Goal: Task Accomplishment & Management: Manage account settings

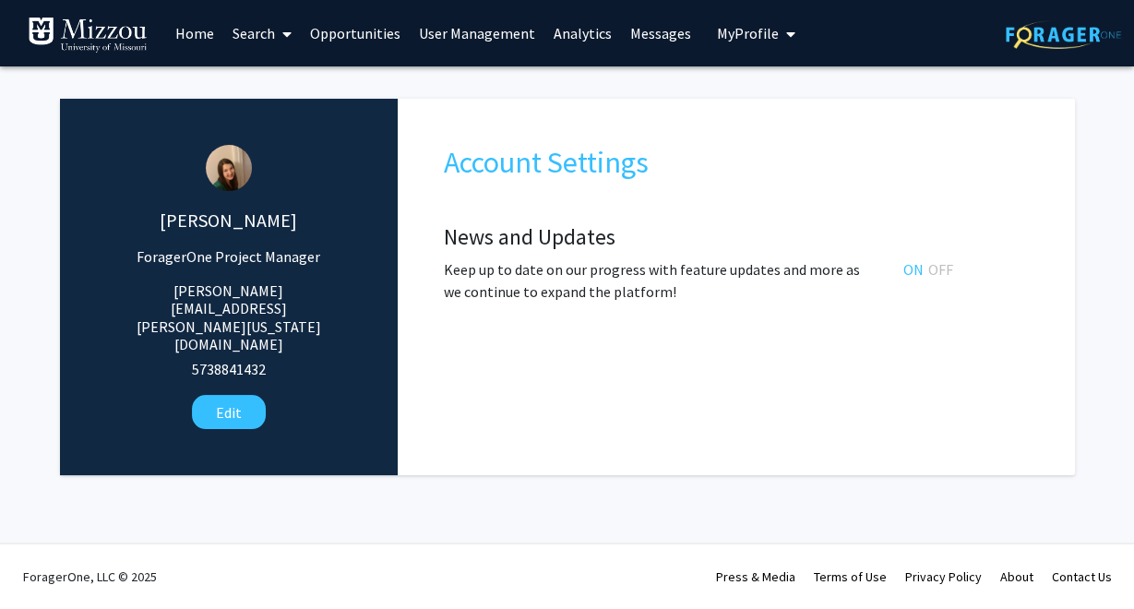
click at [722, 30] on span "My Profile" at bounding box center [748, 33] width 62 height 18
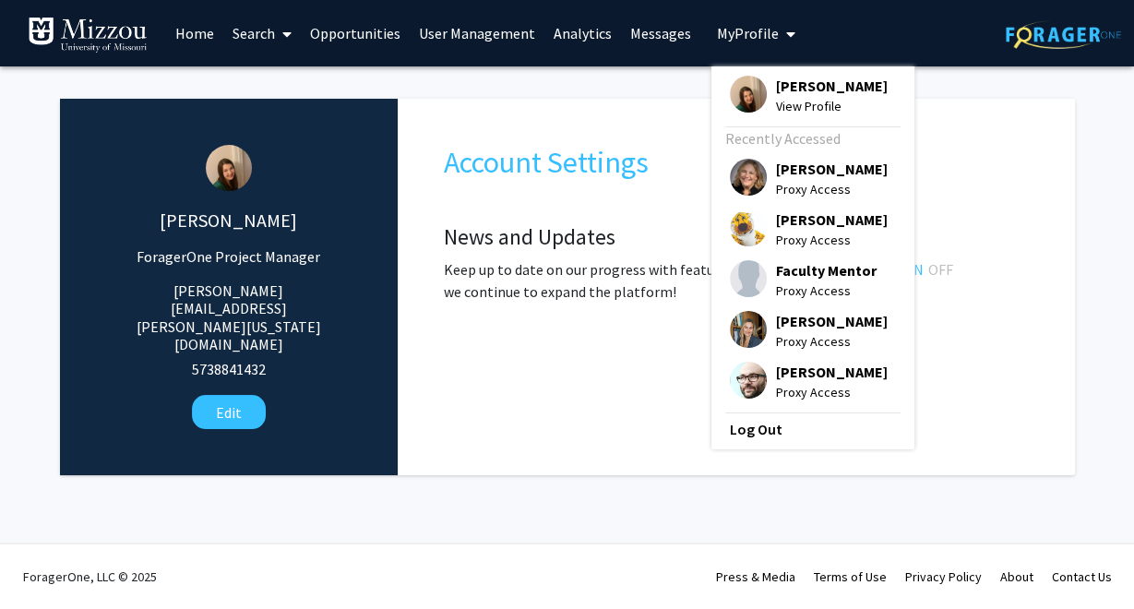
click at [650, 88] on div "Katie Palmer ForagerOne Project Manager katie.palmer@missouri.edu 5738841432 Ed…" at bounding box center [567, 277] width 1015 height 395
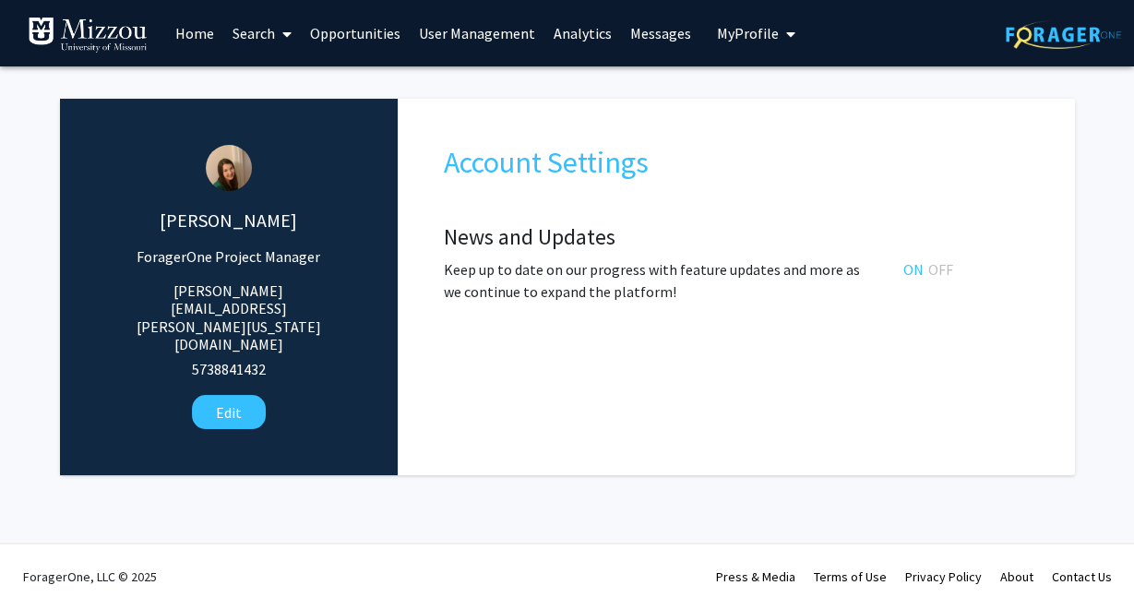
click at [509, 37] on link "User Management" at bounding box center [477, 33] width 135 height 65
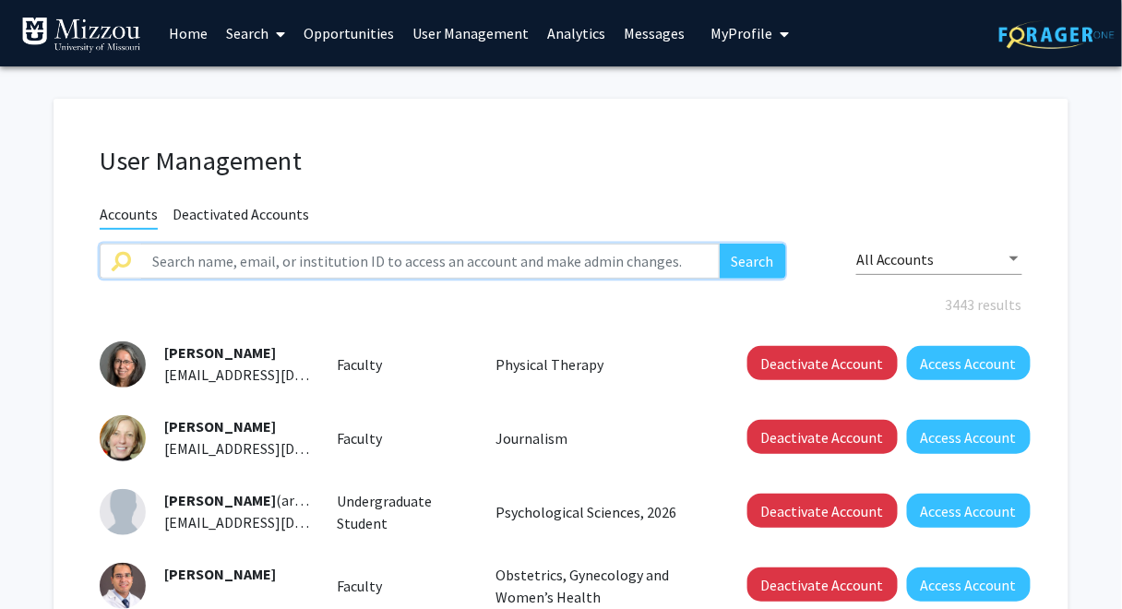
click at [455, 262] on input "text" at bounding box center [430, 261] width 579 height 35
paste input "Roxana Botezatu"
type input "Roxana Botezatu"
click at [720, 244] on button "Search" at bounding box center [753, 261] width 66 height 35
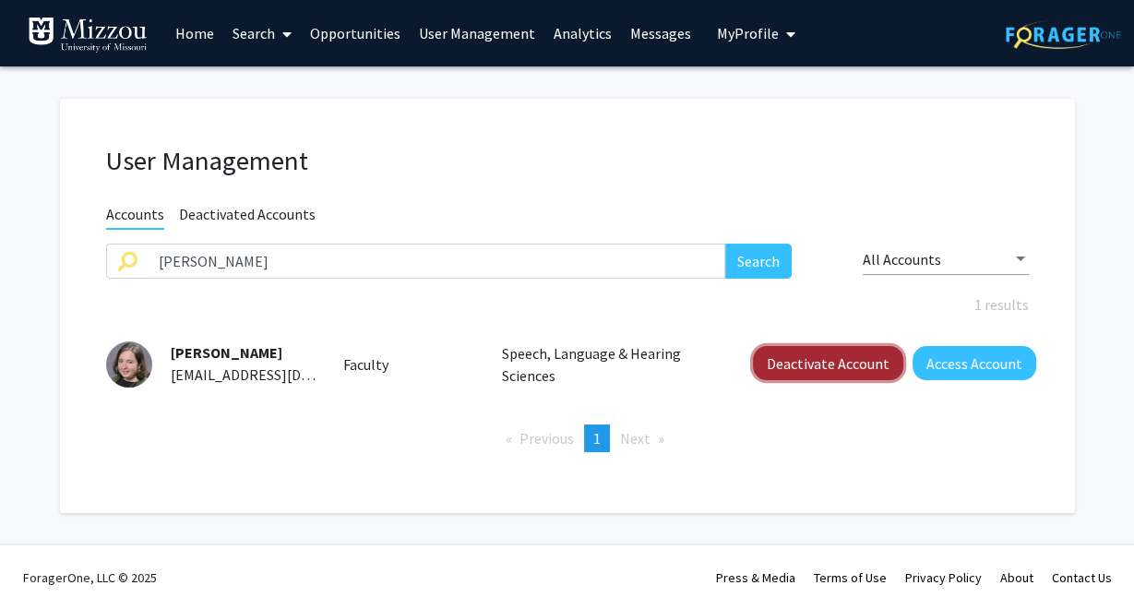
click at [805, 359] on button "Deactivate Account" at bounding box center [828, 363] width 150 height 34
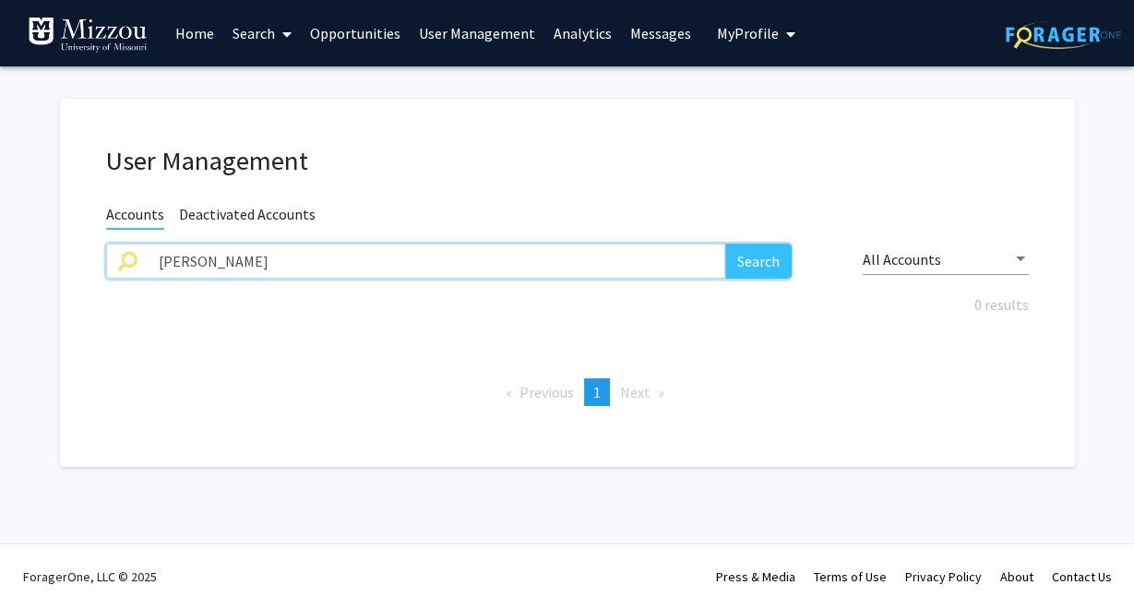
click at [684, 266] on input "Roxana Botezatu" at bounding box center [437, 261] width 579 height 35
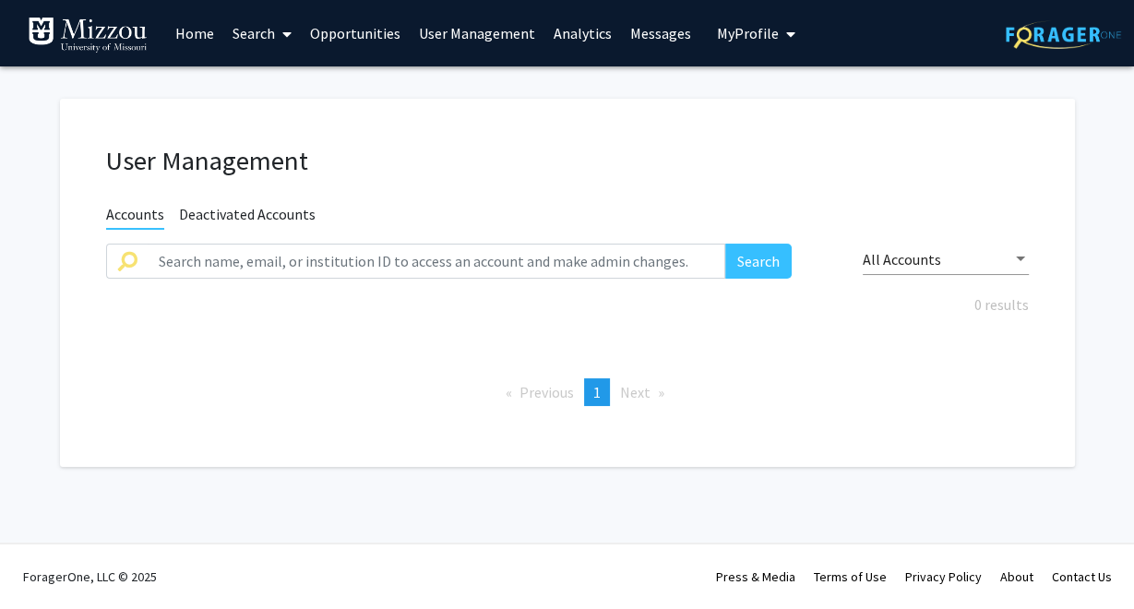
click at [782, 143] on div "User Management Accounts Deactivated Accounts Search All Accounts 0 results Pre…" at bounding box center [567, 283] width 1015 height 368
click at [570, 251] on input "text" at bounding box center [437, 261] width 579 height 35
paste input "Stephanie Knollhoff"
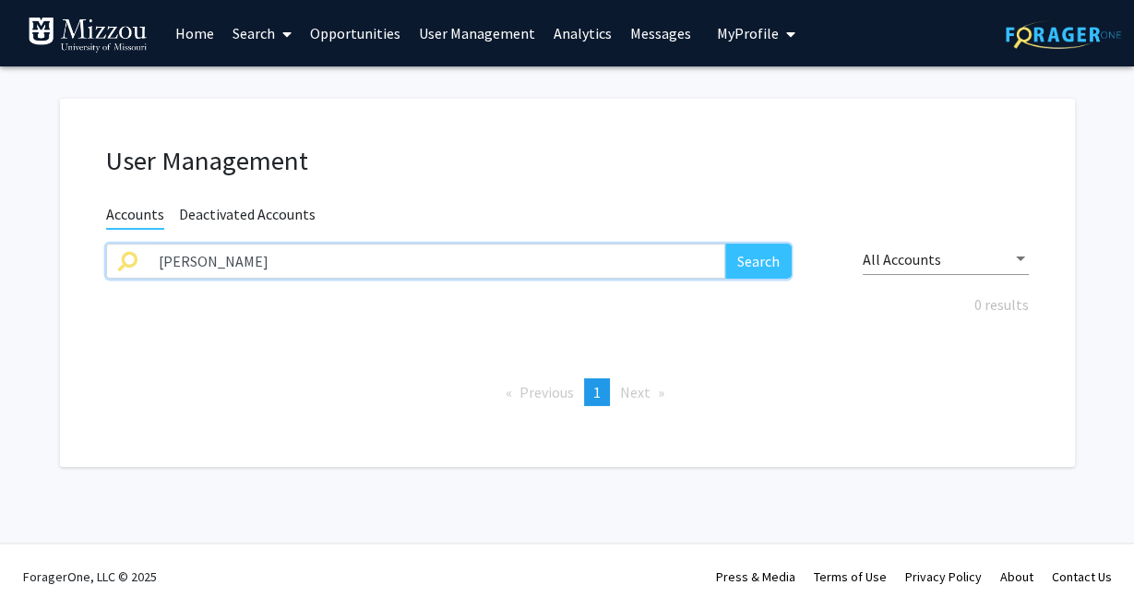
click at [570, 251] on input "Stephanie Knollhoff" at bounding box center [437, 261] width 579 height 35
type input "Stephanie Knollhoff"
click at [753, 271] on button "Search" at bounding box center [758, 261] width 66 height 35
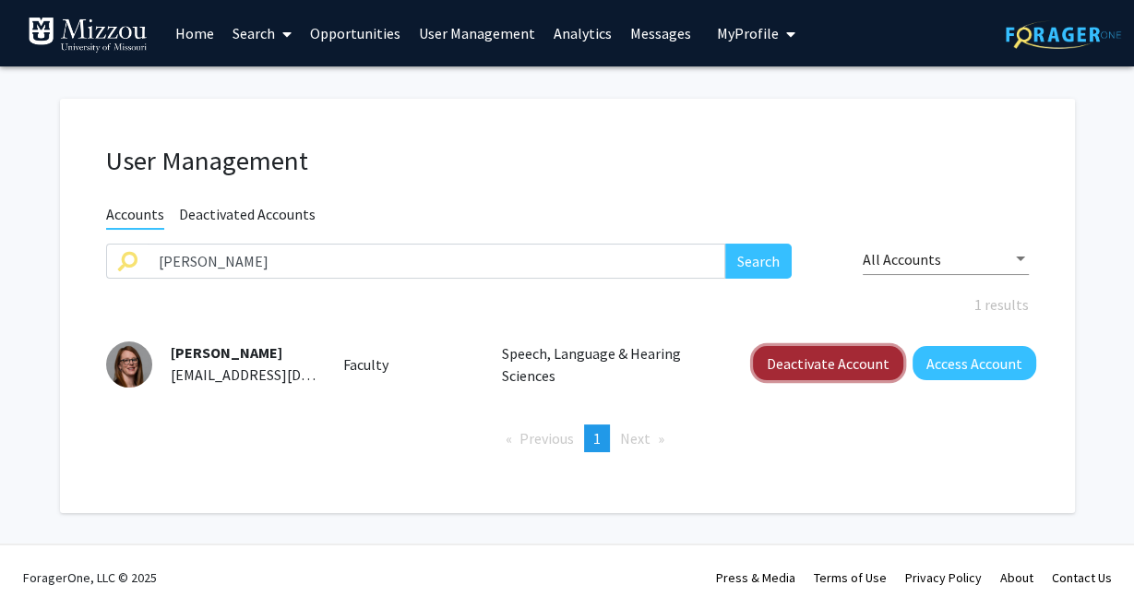
click at [798, 369] on button "Deactivate Account" at bounding box center [828, 363] width 150 height 34
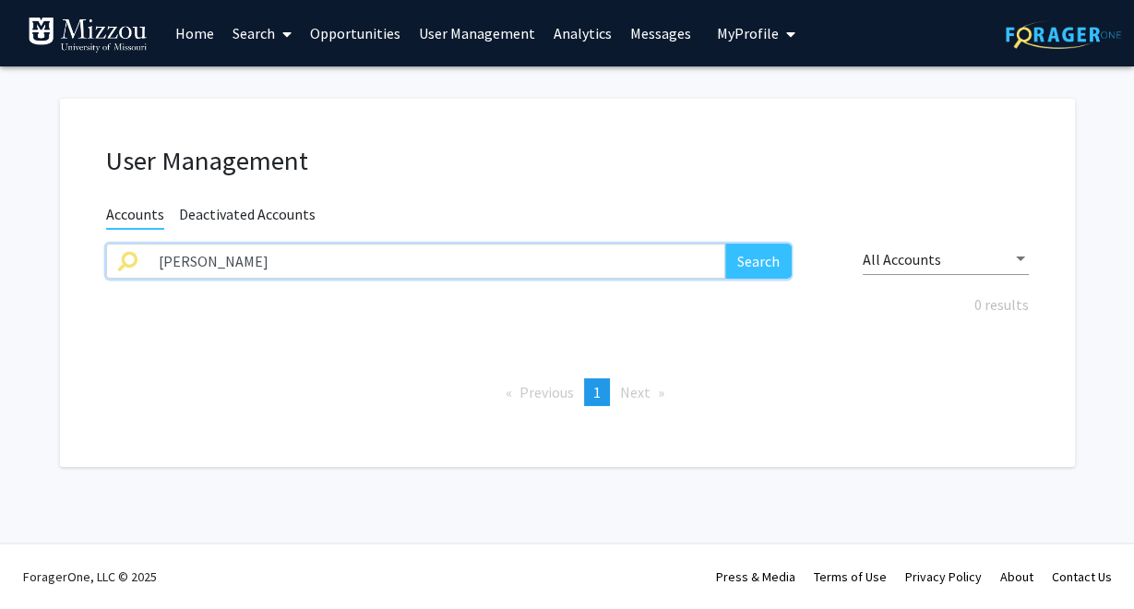
click at [644, 256] on input "Stephanie Knollhoff" at bounding box center [437, 261] width 579 height 35
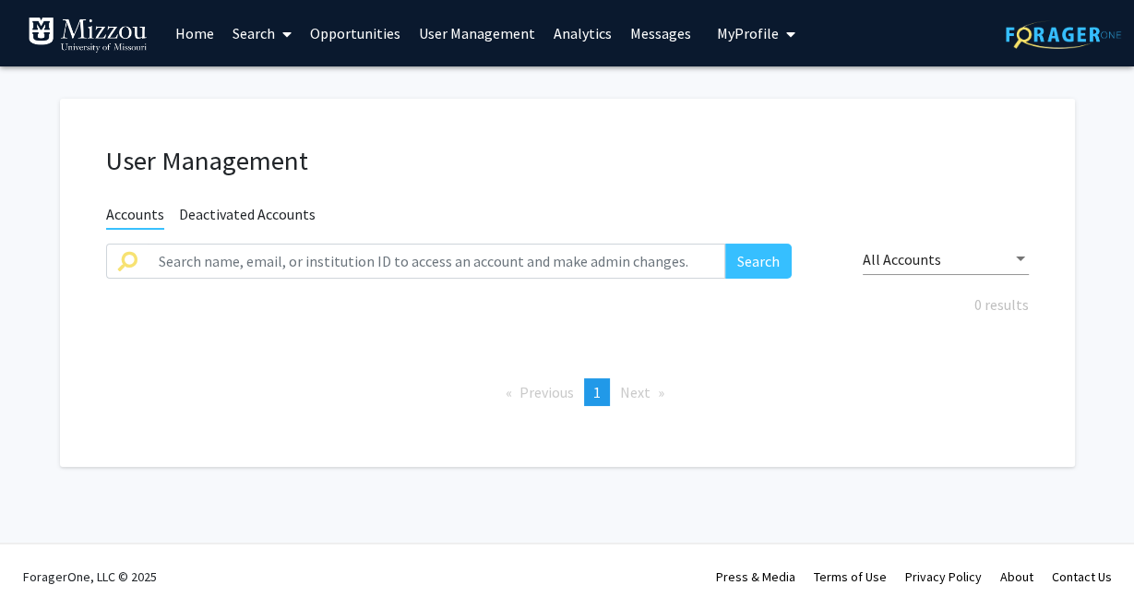
click at [796, 148] on h1 "User Management" at bounding box center [567, 161] width 923 height 32
click at [528, 264] on input "text" at bounding box center [437, 261] width 579 height 35
paste input "Sonali Poudel"
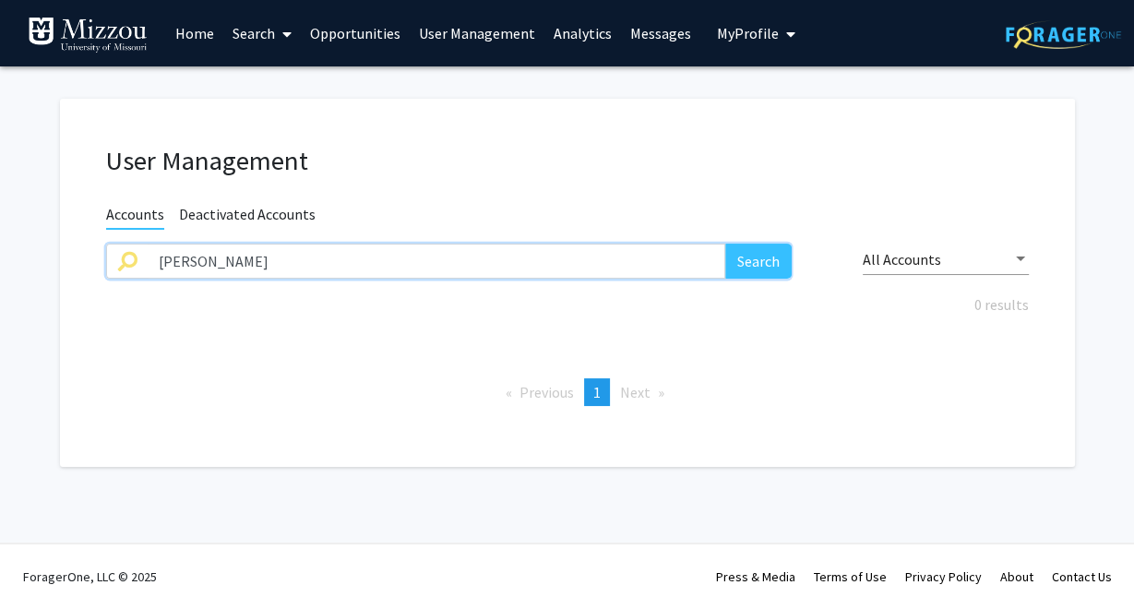
type input "Sonali Poudel"
click at [767, 268] on button "Search" at bounding box center [758, 261] width 66 height 35
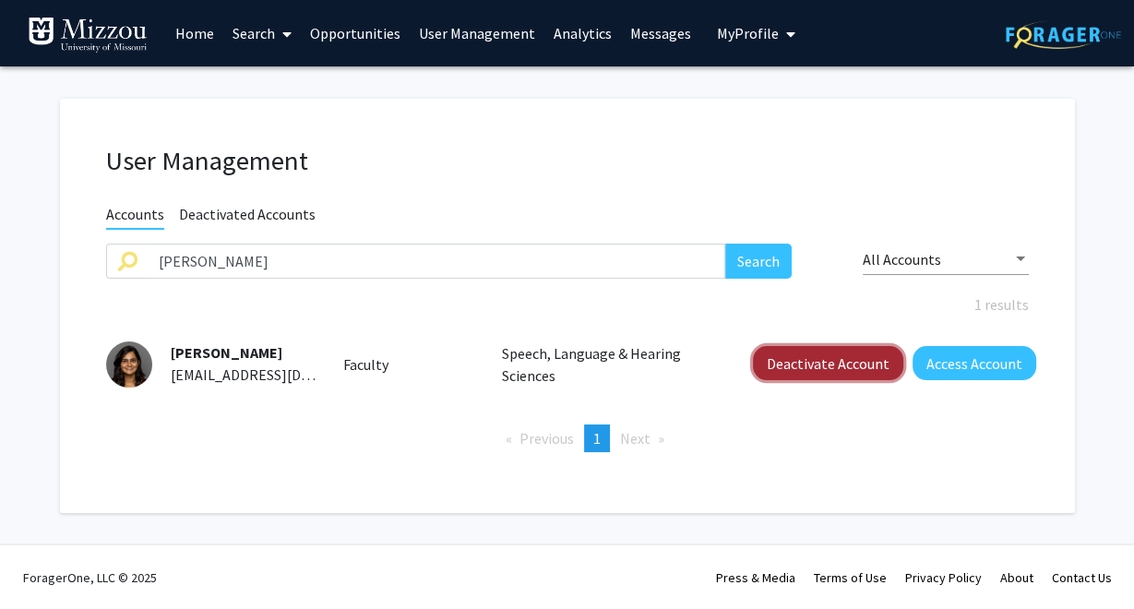
click at [807, 361] on button "Deactivate Account" at bounding box center [828, 363] width 150 height 34
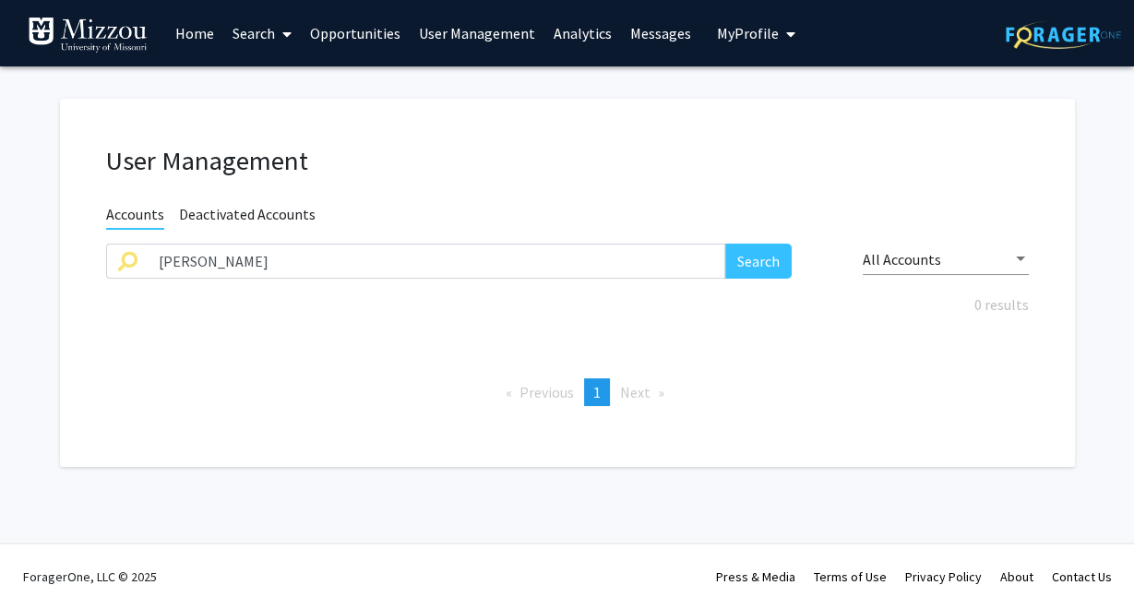
click at [741, 37] on span "My Profile" at bounding box center [748, 33] width 62 height 18
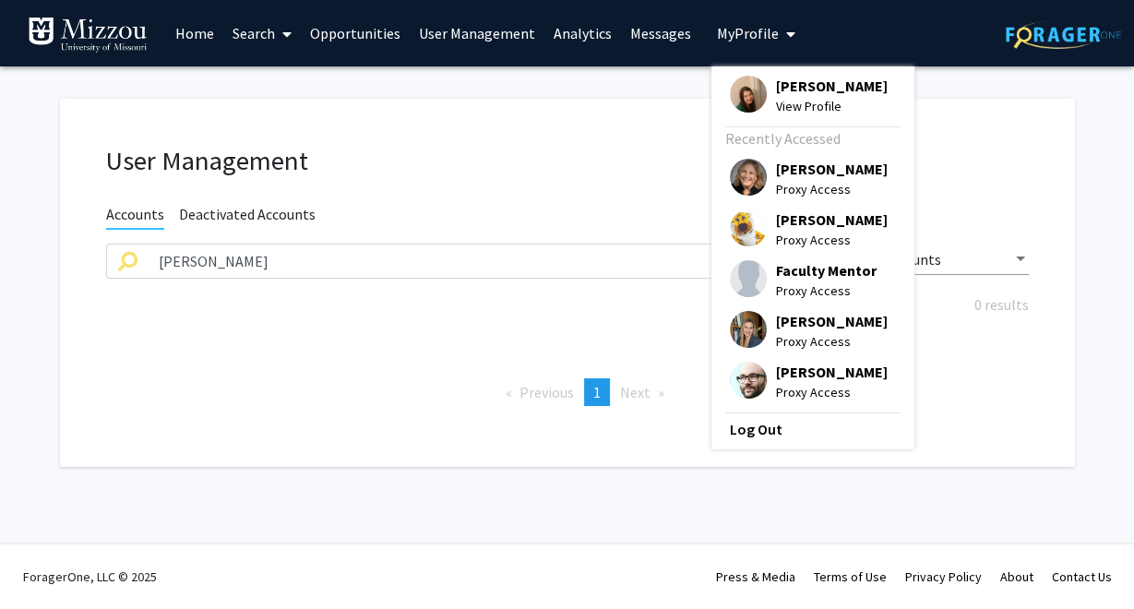
click at [780, 85] on span "[PERSON_NAME]" at bounding box center [832, 86] width 112 height 20
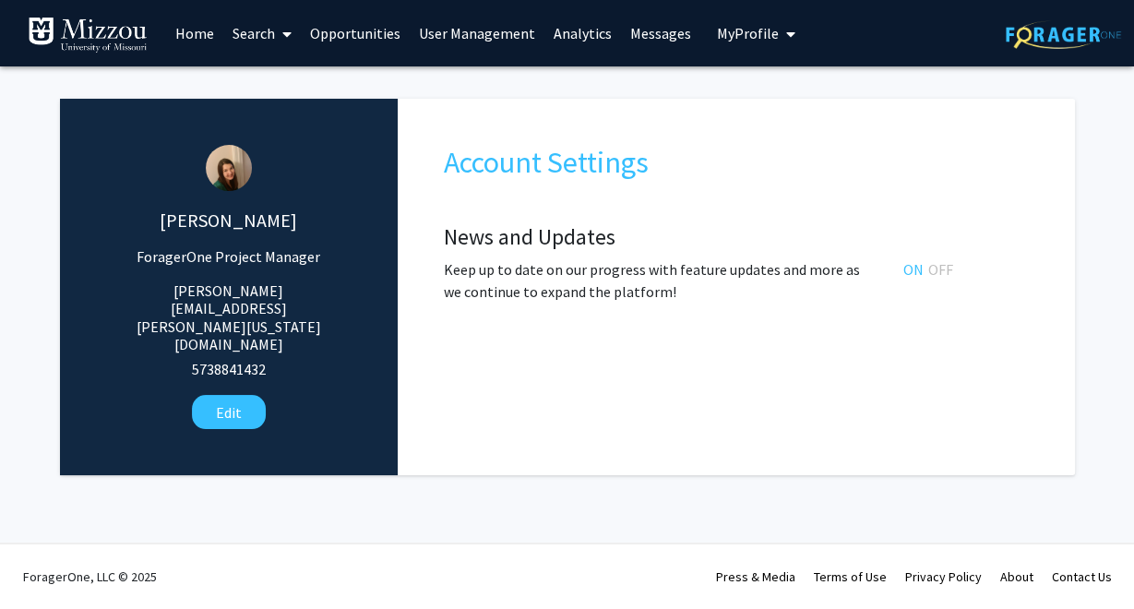
click at [903, 84] on div "Katie Palmer ForagerOne Project Manager katie.palmer@missouri.edu 5738841432 Ed…" at bounding box center [567, 277] width 1015 height 395
click at [568, 36] on link "Analytics" at bounding box center [582, 33] width 77 height 65
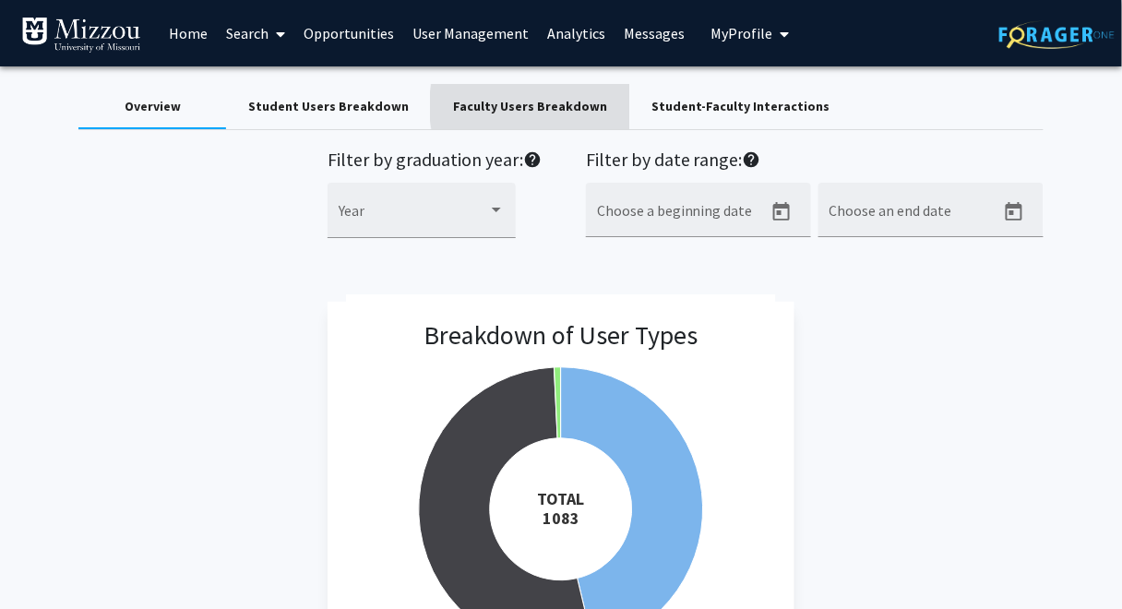
click at [542, 106] on div "Faculty Users Breakdown" at bounding box center [530, 106] width 154 height 19
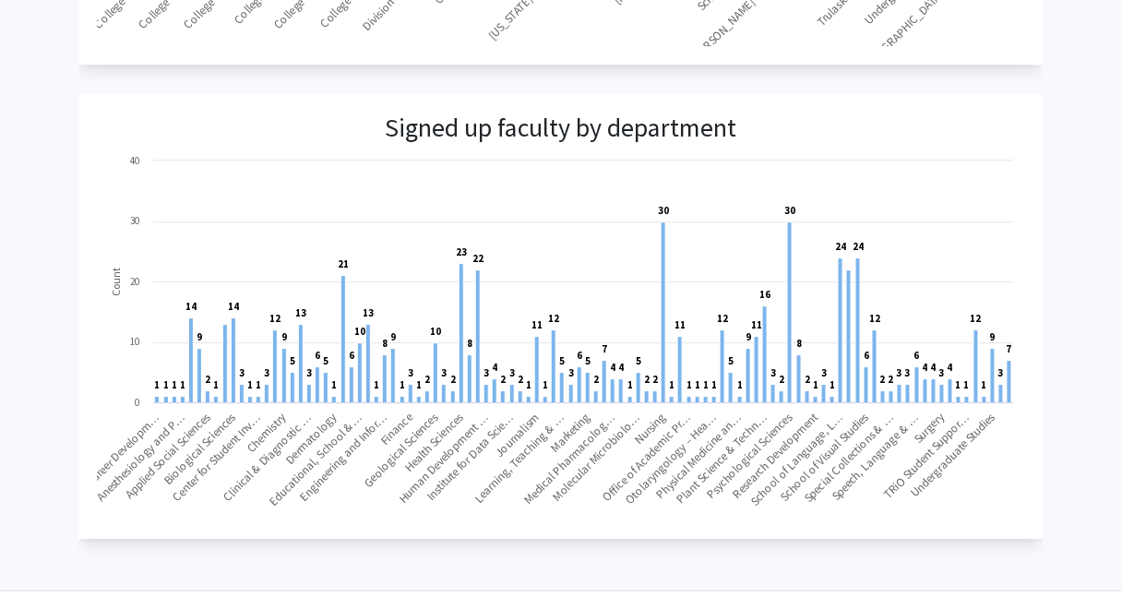
scroll to position [1226, 0]
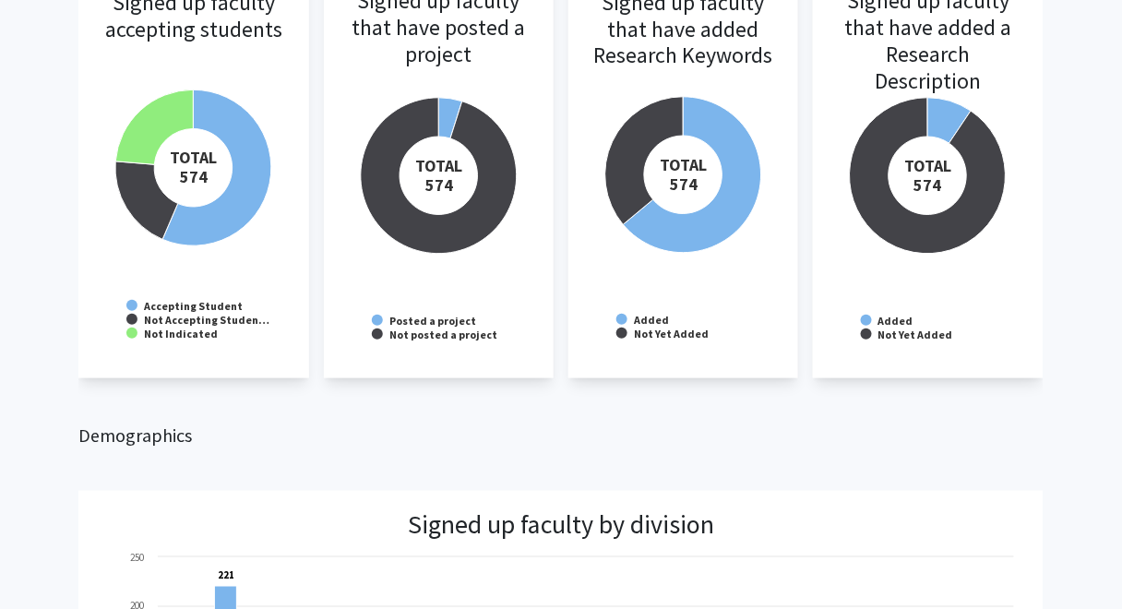
scroll to position [0, 0]
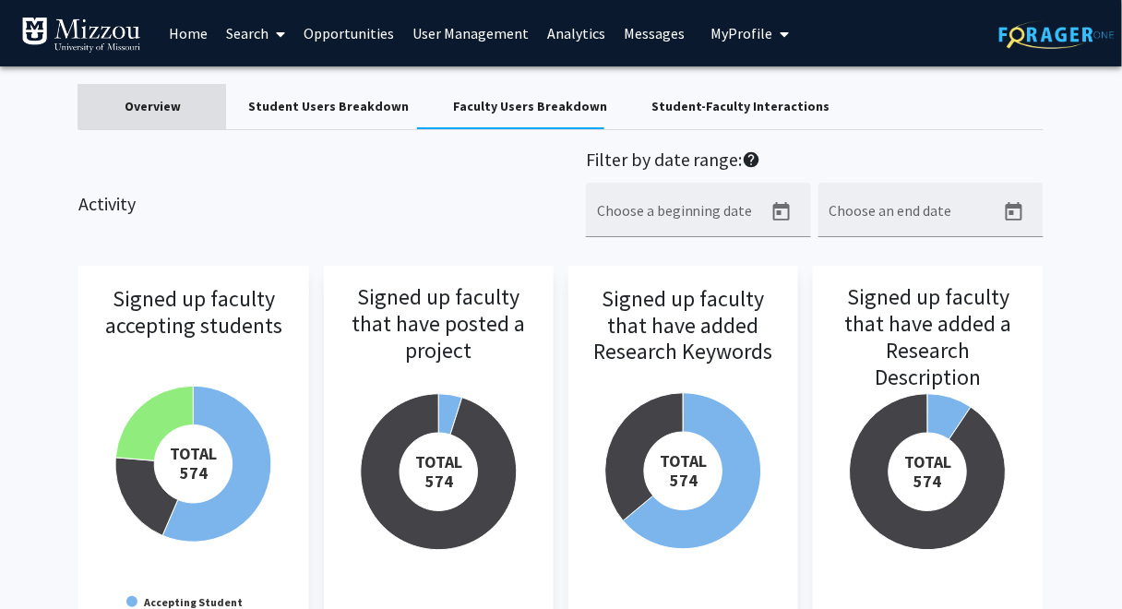
click at [143, 108] on div "Overview" at bounding box center [153, 106] width 56 height 19
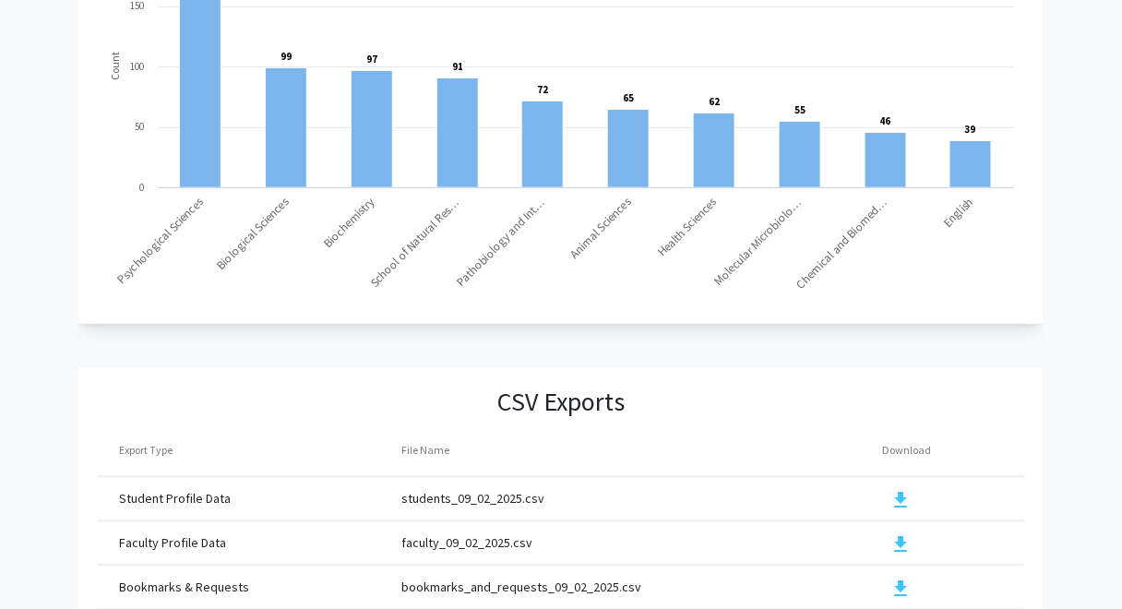
scroll to position [2063, 0]
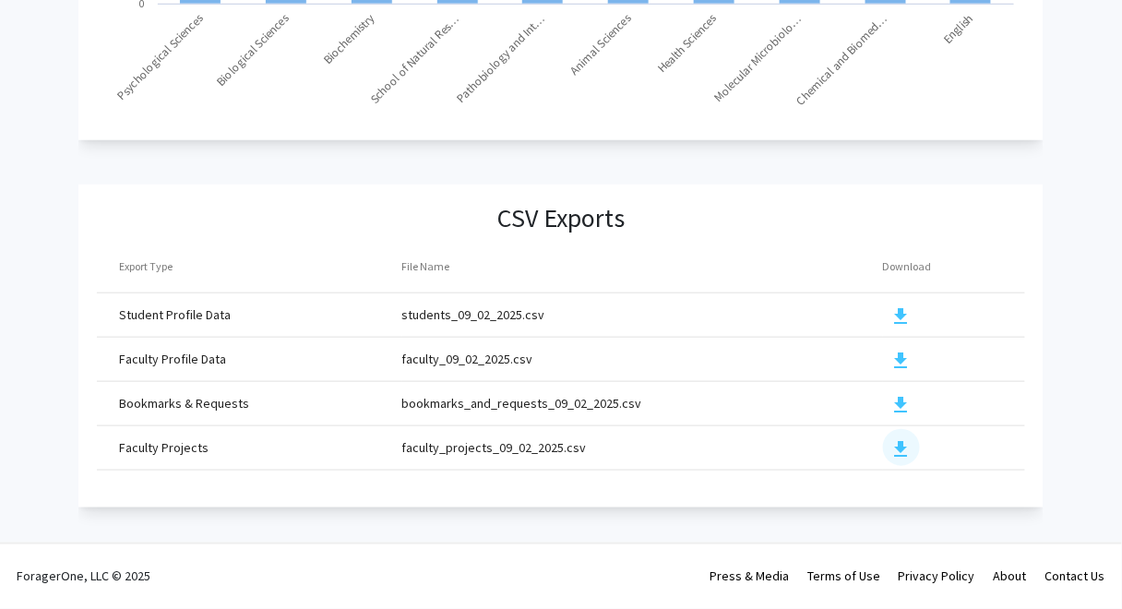
click at [899, 443] on mat-icon "download" at bounding box center [902, 449] width 22 height 22
click at [901, 305] on mat-icon "download" at bounding box center [902, 316] width 22 height 22
click at [895, 305] on mat-icon "download" at bounding box center [902, 316] width 22 height 22
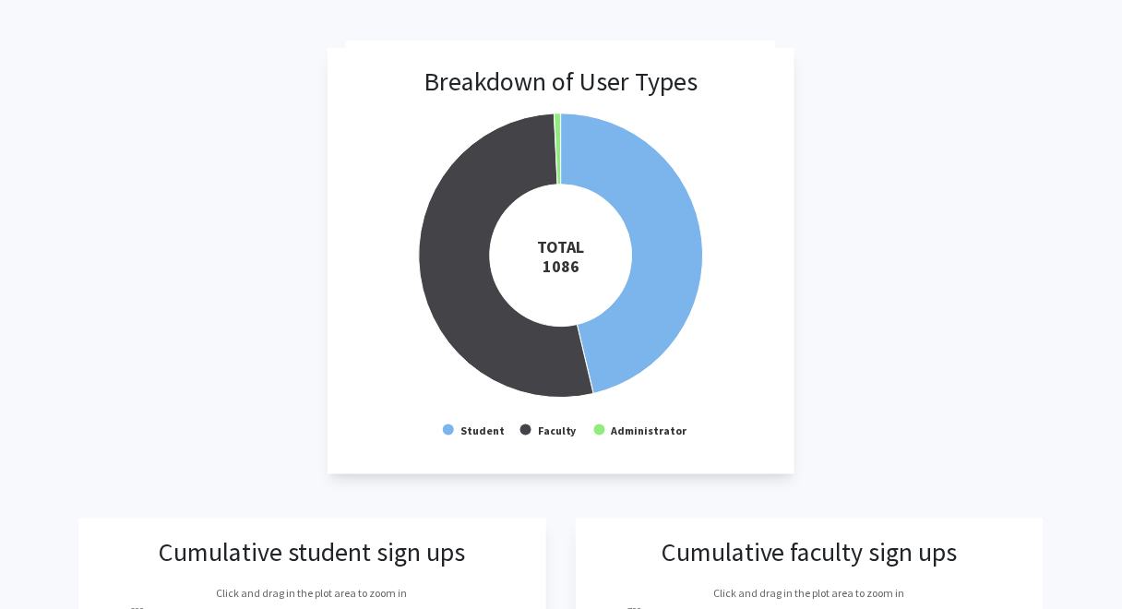
scroll to position [0, 0]
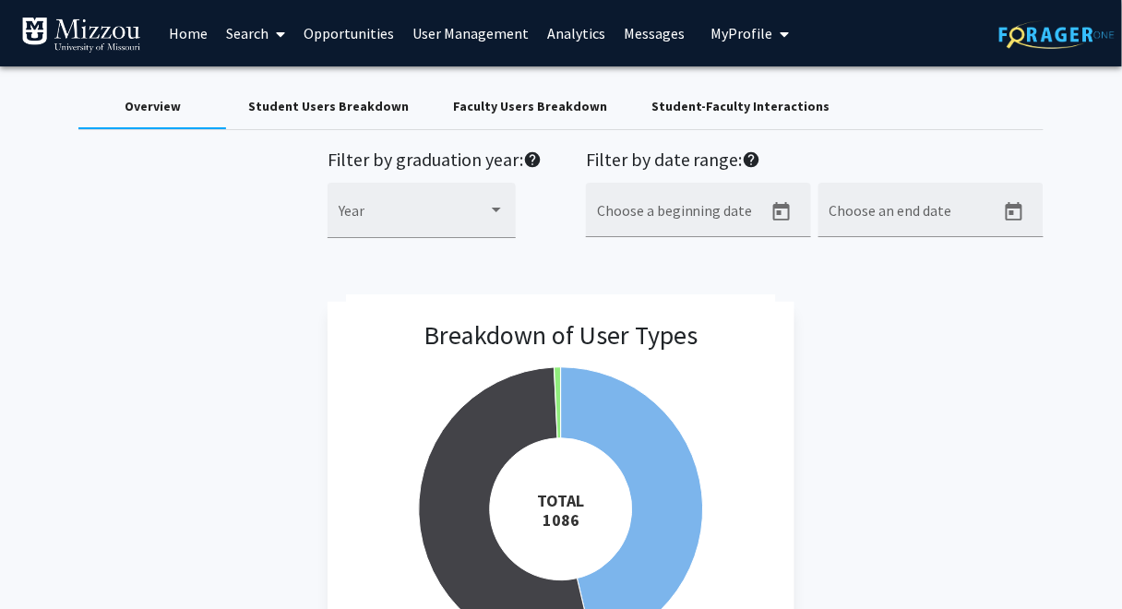
click at [283, 113] on div "Student Users Breakdown" at bounding box center [328, 106] width 161 height 19
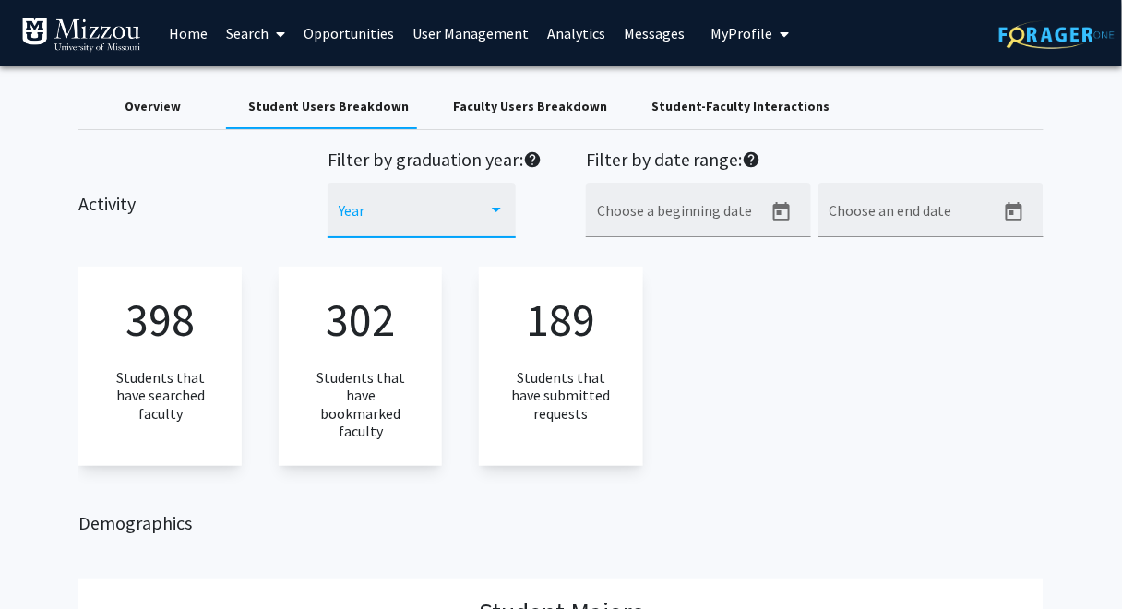
click at [456, 211] on span at bounding box center [414, 217] width 150 height 17
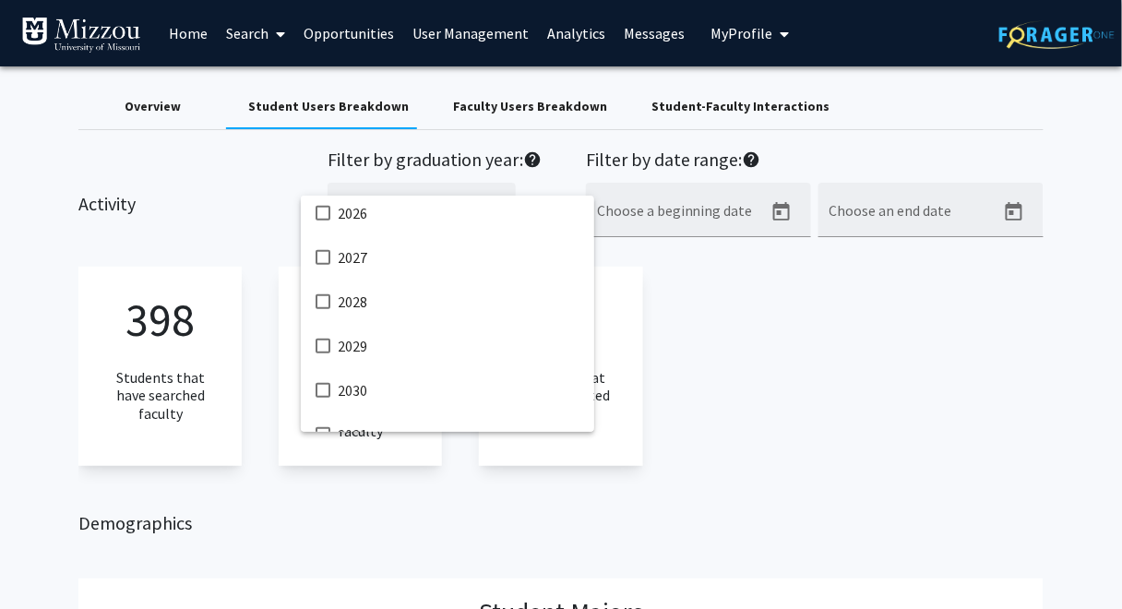
scroll to position [428, 0]
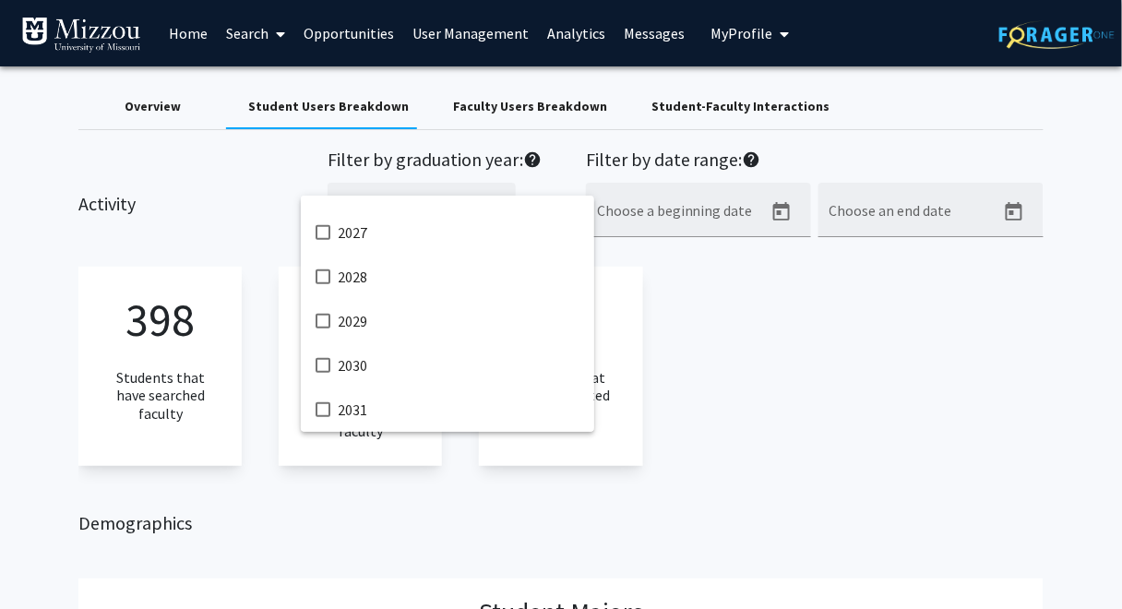
click at [808, 374] on div at bounding box center [561, 304] width 1122 height 609
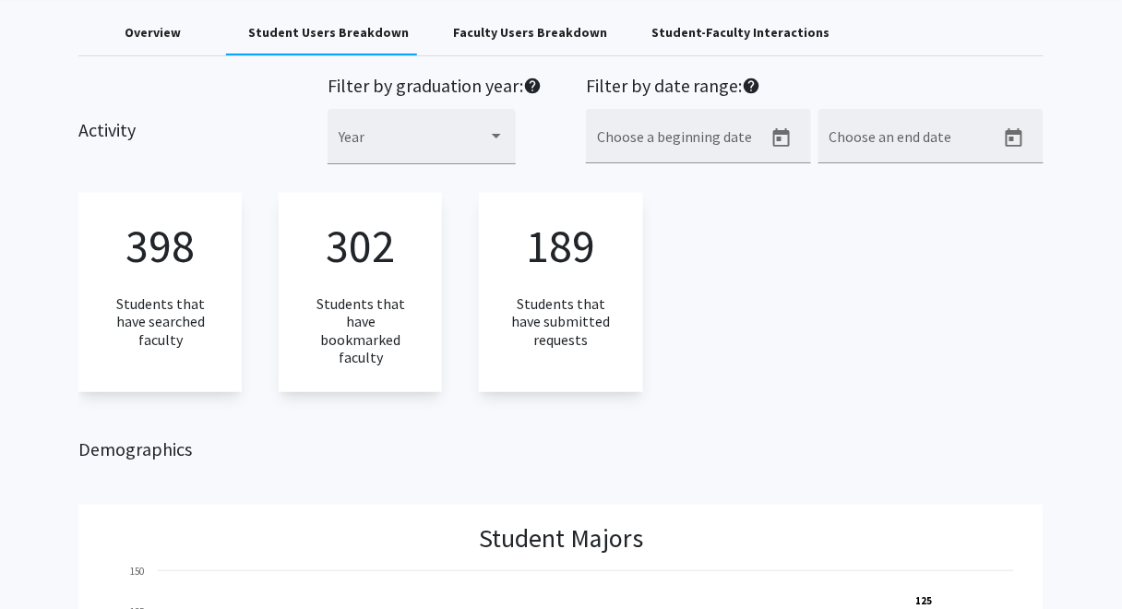
scroll to position [0, 0]
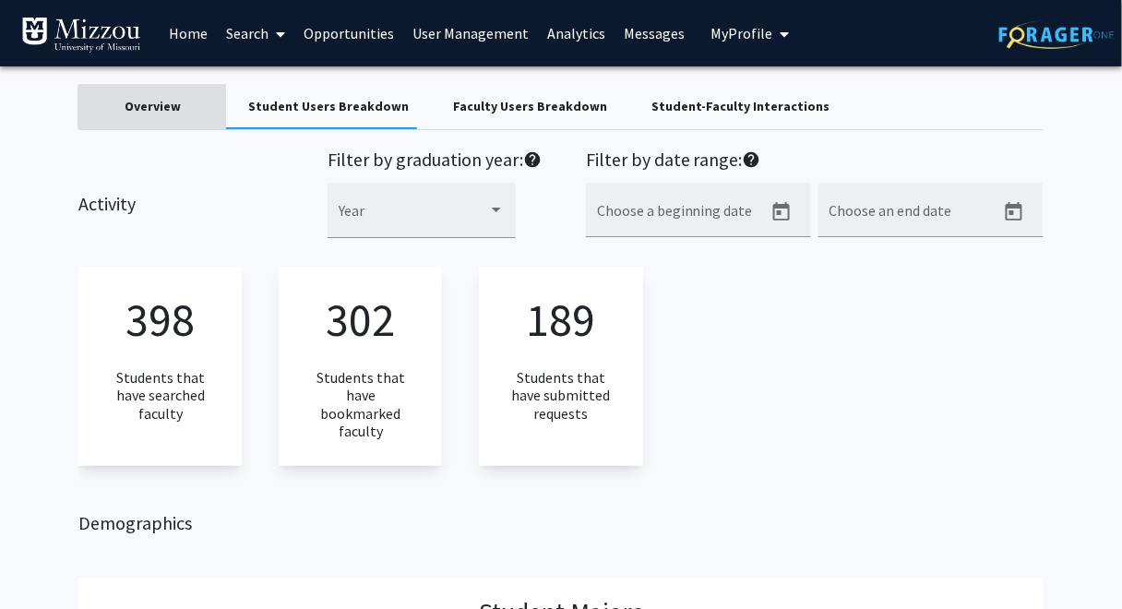
click at [169, 110] on div "Overview" at bounding box center [153, 106] width 56 height 19
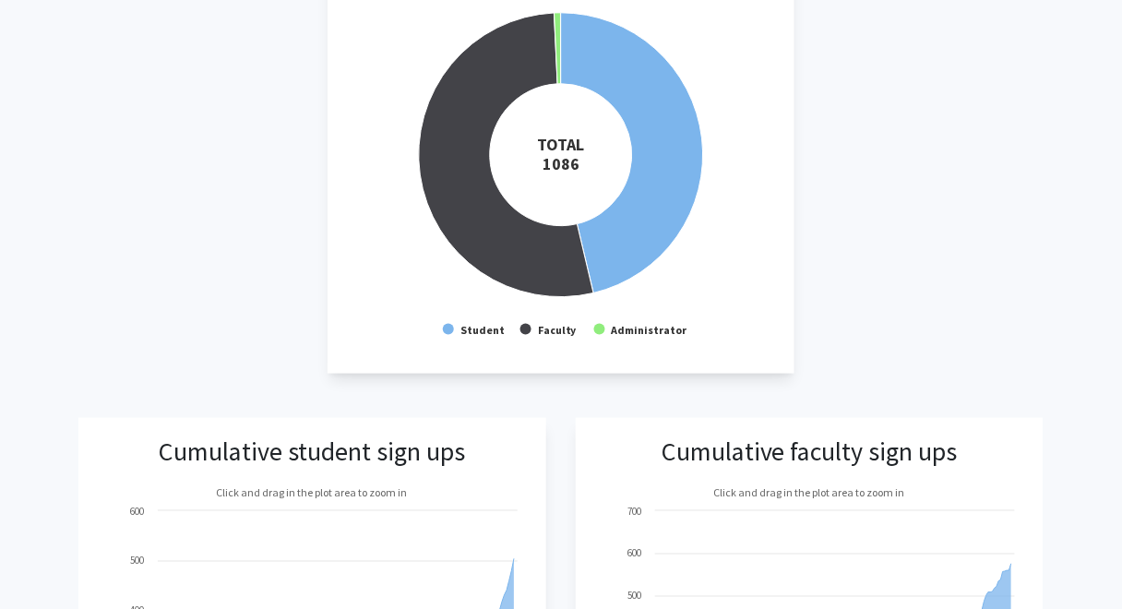
scroll to position [362, 0]
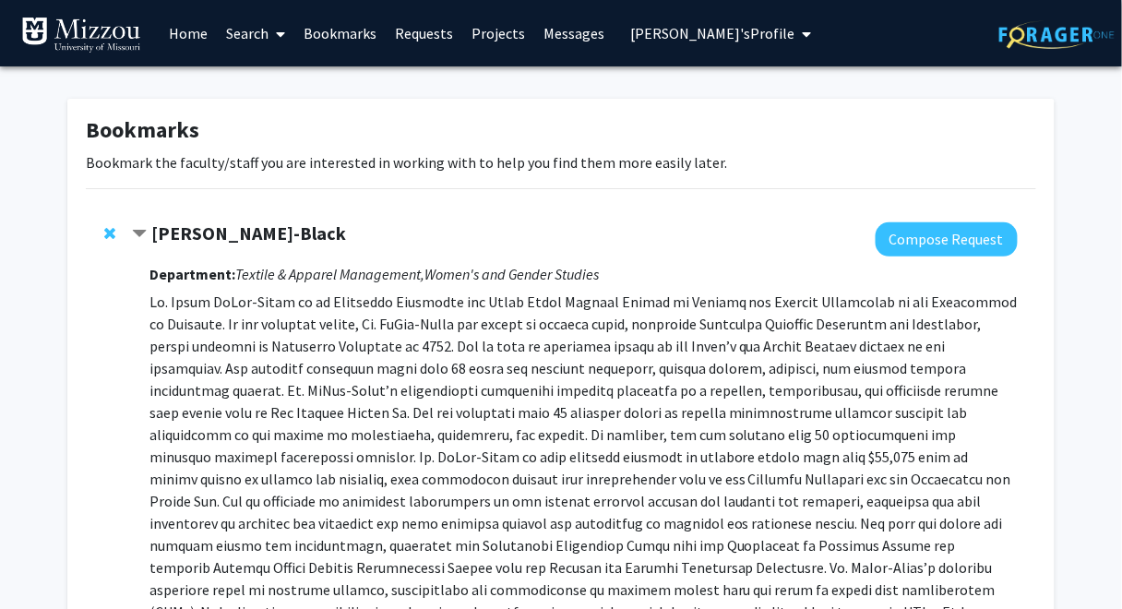
click at [108, 229] on span "Remove Kerri McBee-Black from bookmarks" at bounding box center [109, 233] width 11 height 15
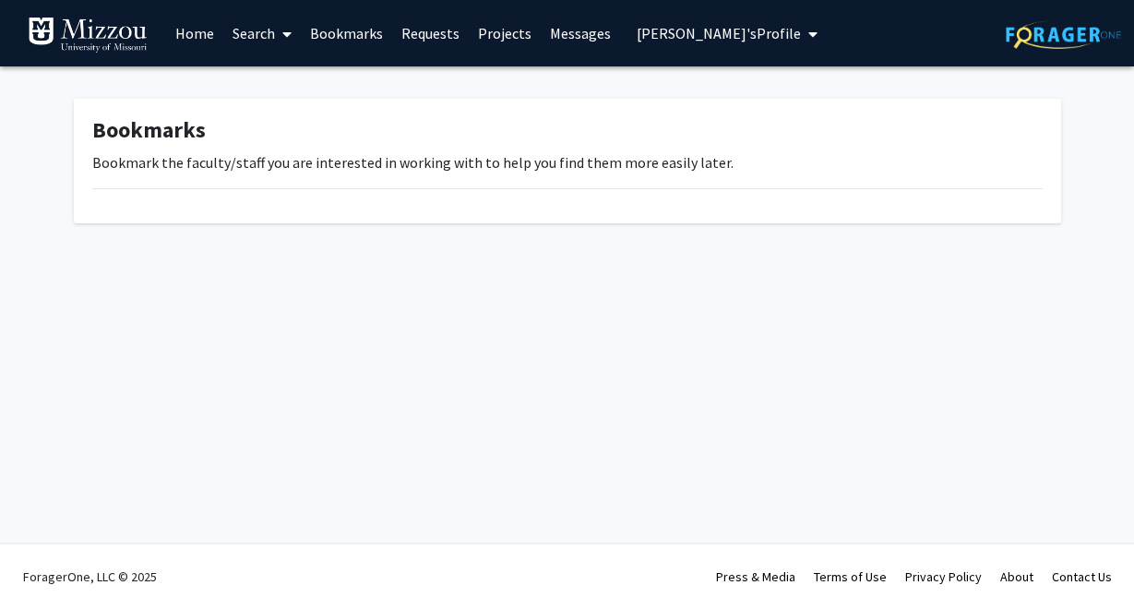
click at [645, 39] on span "Truman Tiger's Profile" at bounding box center [719, 33] width 164 height 18
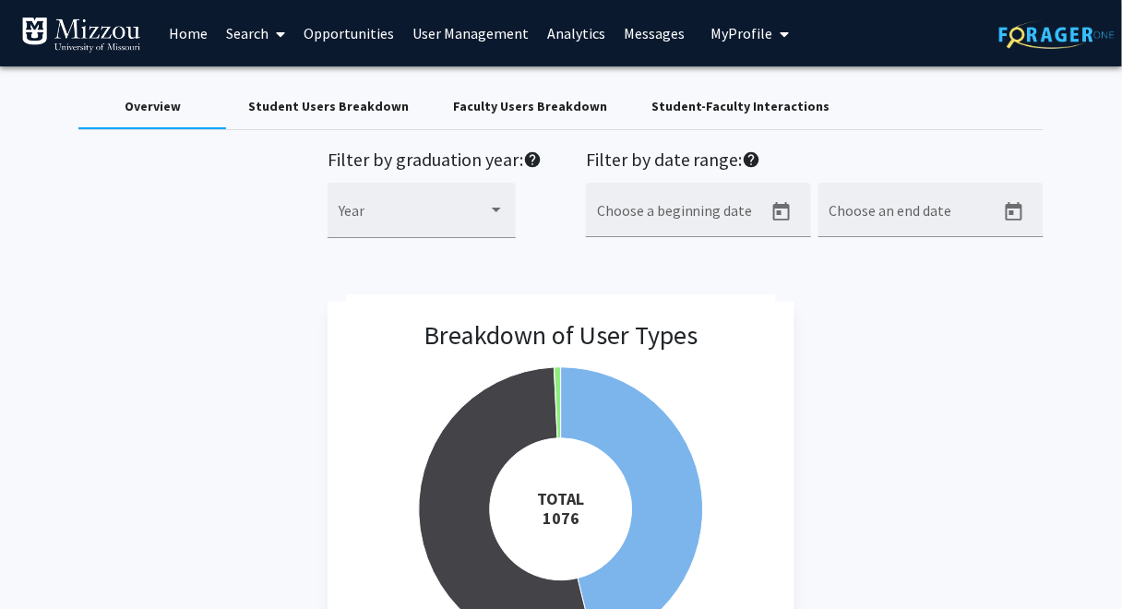
click at [375, 108] on div "Student Users Breakdown" at bounding box center [328, 106] width 161 height 19
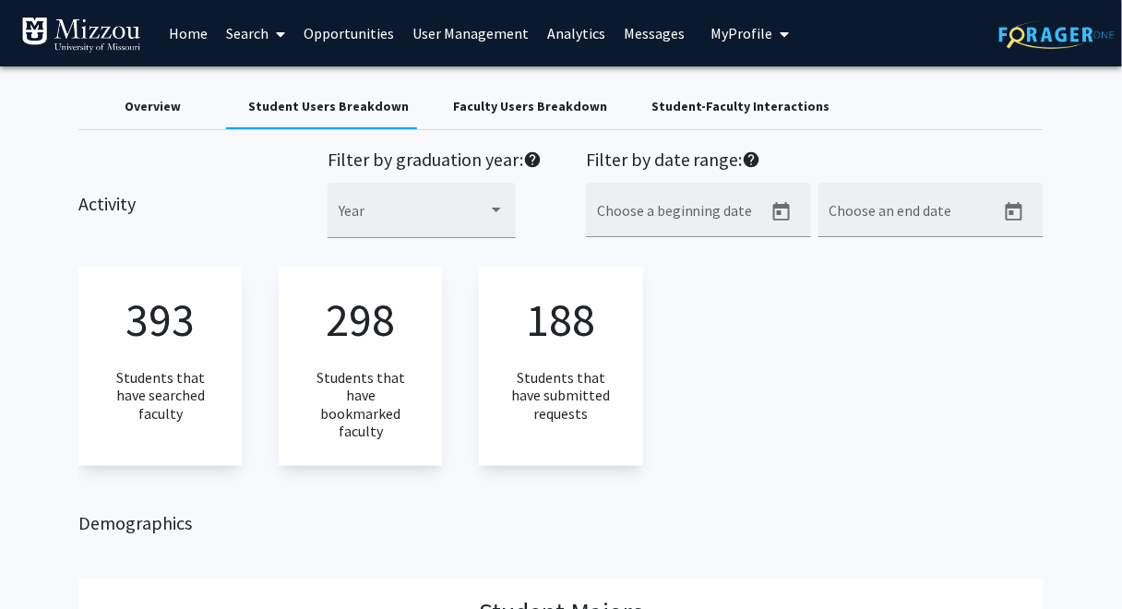
click at [244, 38] on link "Search" at bounding box center [256, 33] width 78 height 65
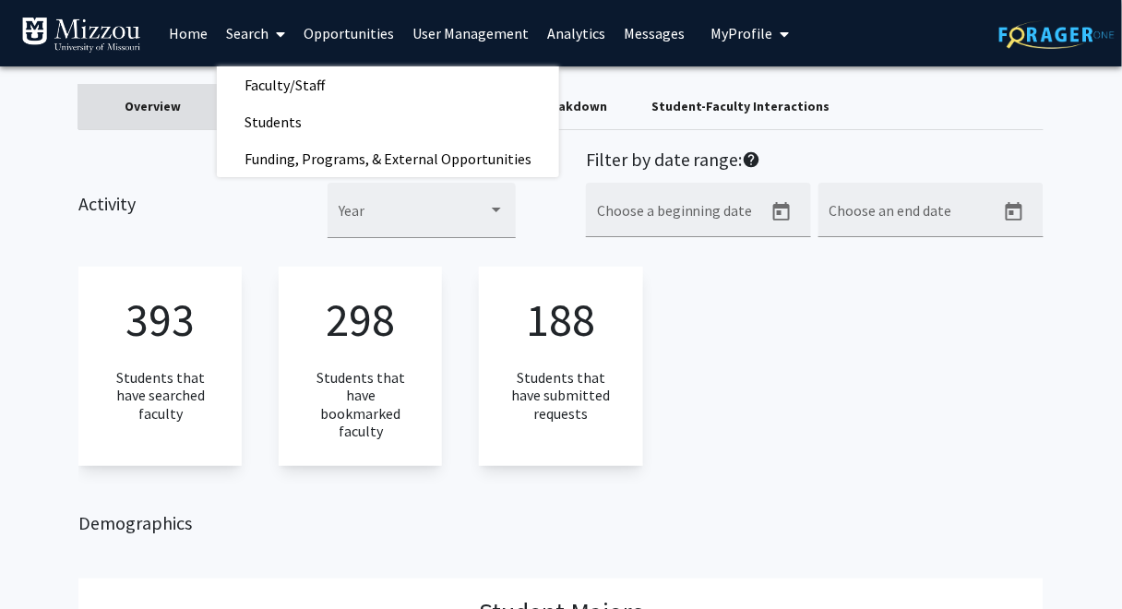
click at [141, 114] on div "Overview" at bounding box center [153, 106] width 56 height 19
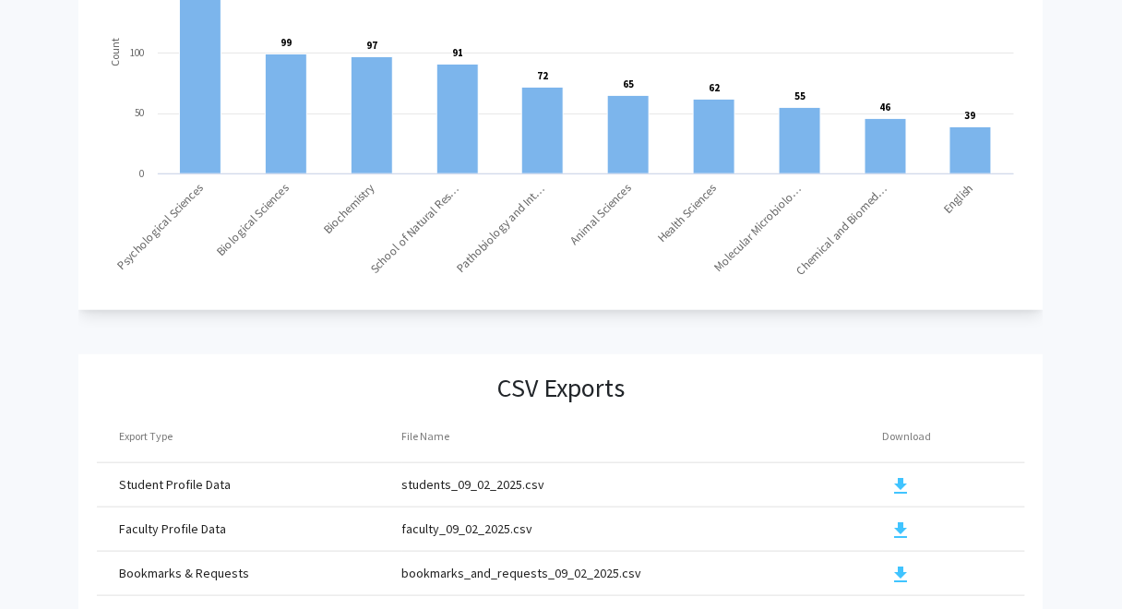
scroll to position [2063, 0]
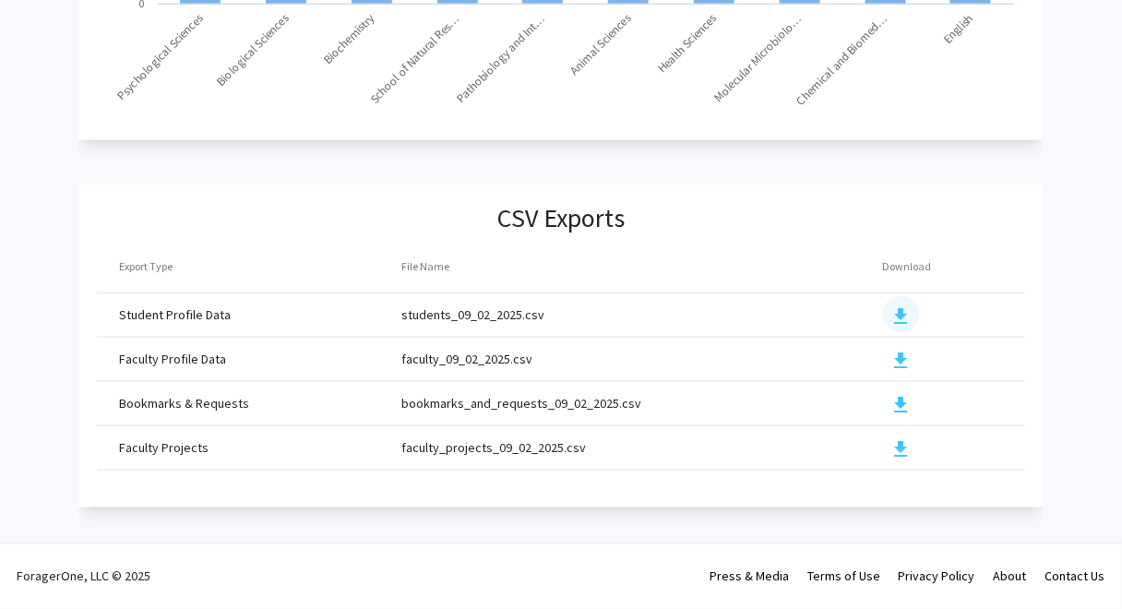
click at [901, 305] on mat-icon "download" at bounding box center [902, 316] width 22 height 22
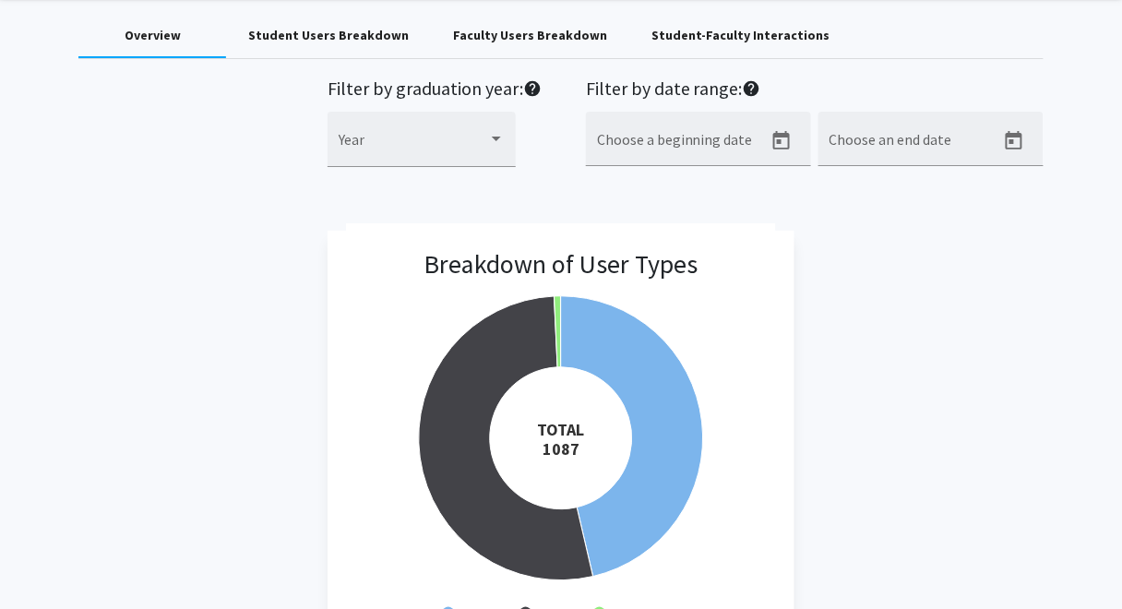
scroll to position [0, 0]
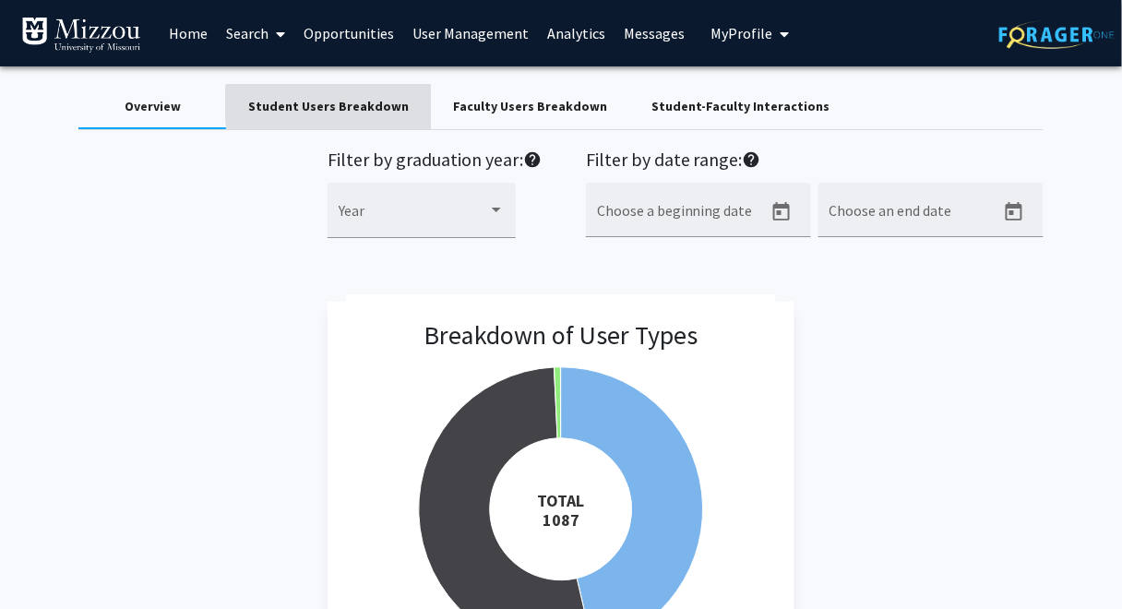
click at [377, 104] on div "Student Users Breakdown" at bounding box center [328, 106] width 161 height 19
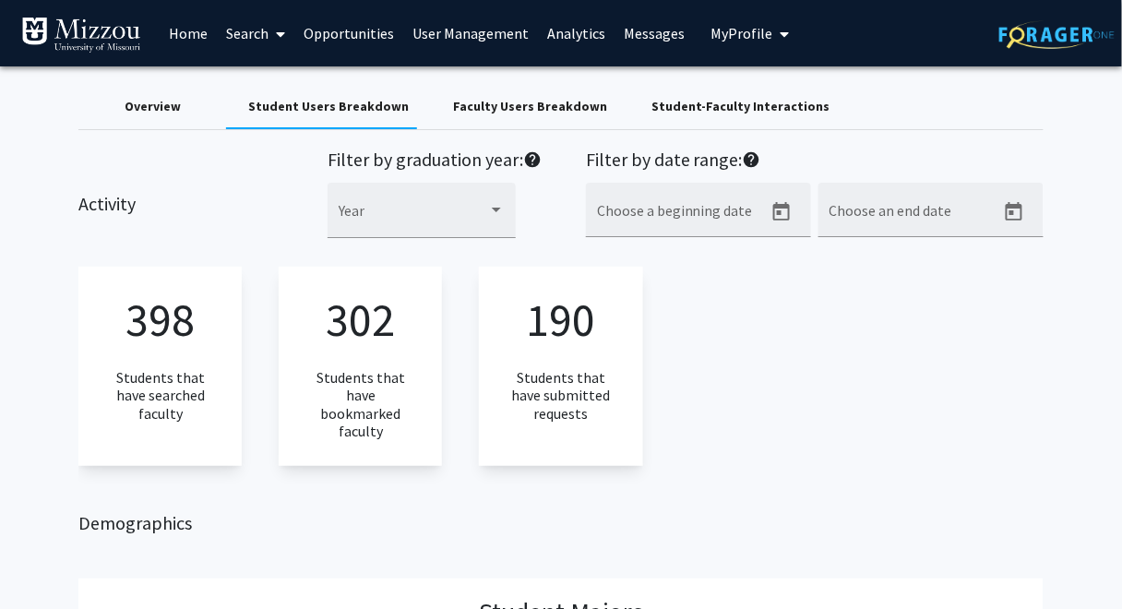
click at [159, 112] on div "Overview" at bounding box center [153, 106] width 56 height 19
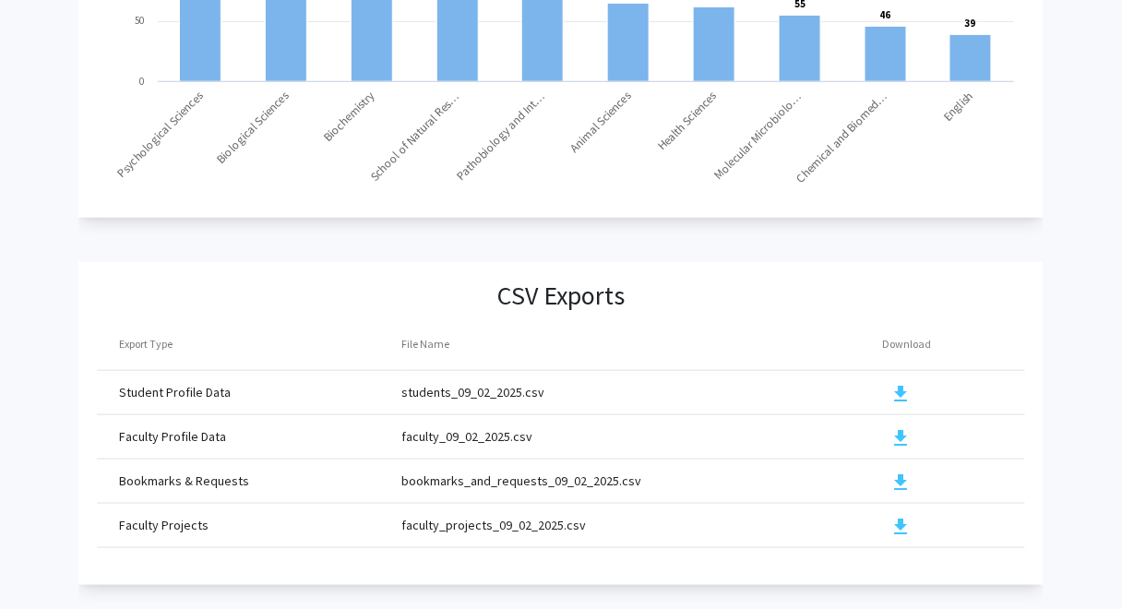
scroll to position [2063, 0]
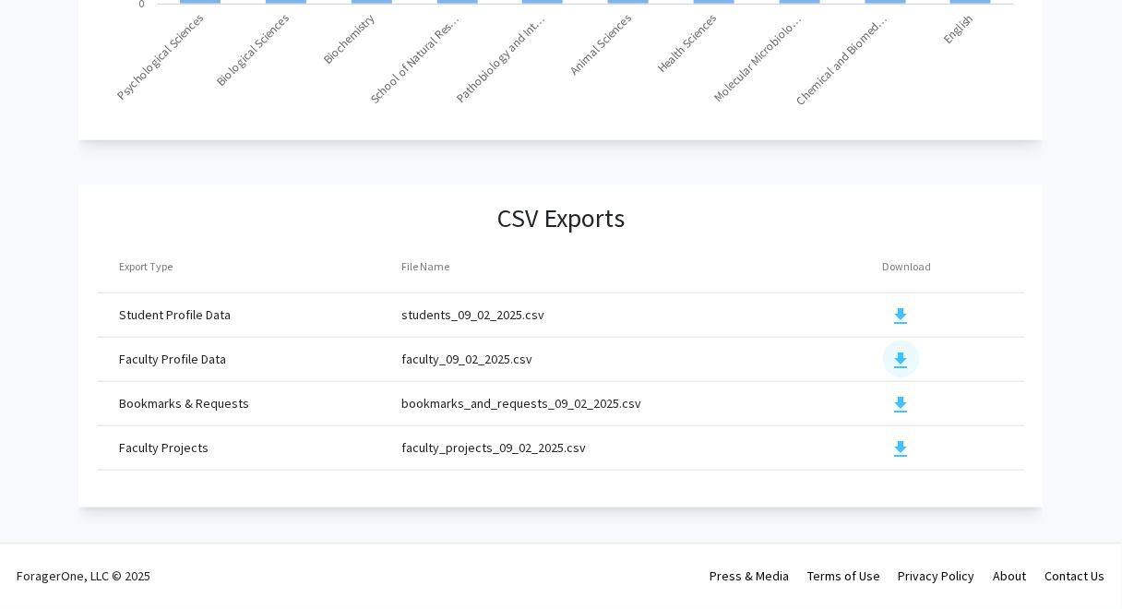
click at [901, 353] on mat-icon "download" at bounding box center [902, 361] width 22 height 22
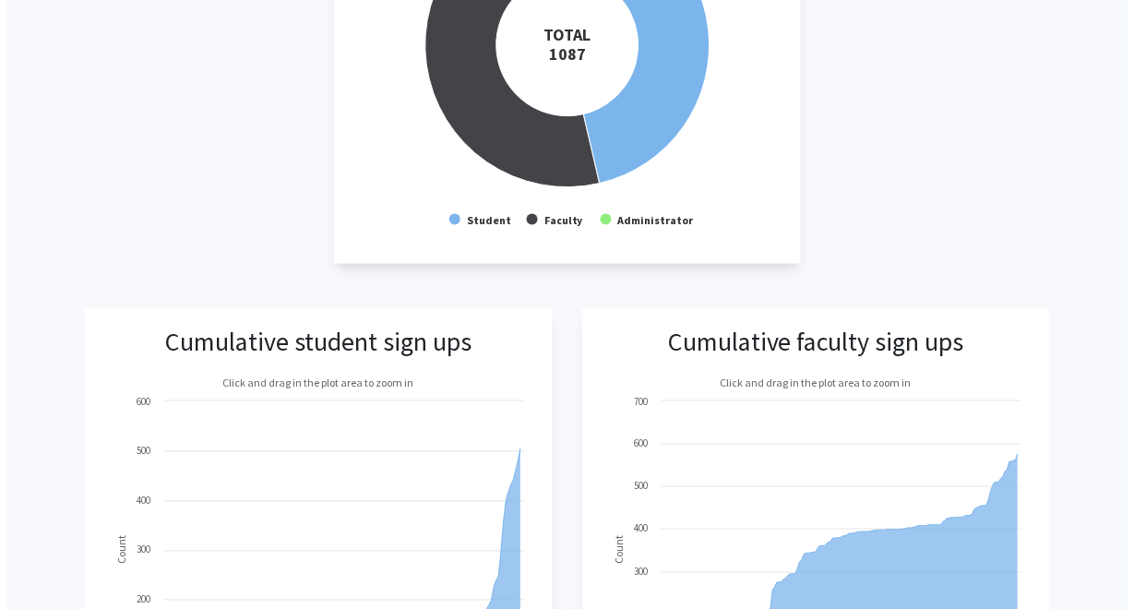
scroll to position [0, 0]
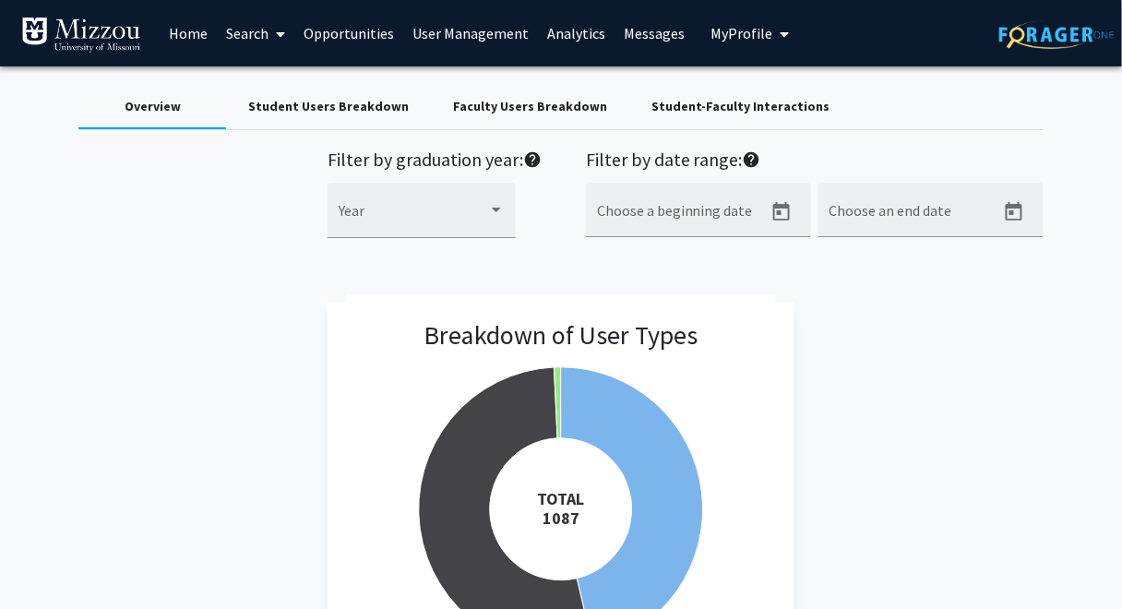
click at [711, 41] on span "My Profile" at bounding box center [742, 33] width 62 height 18
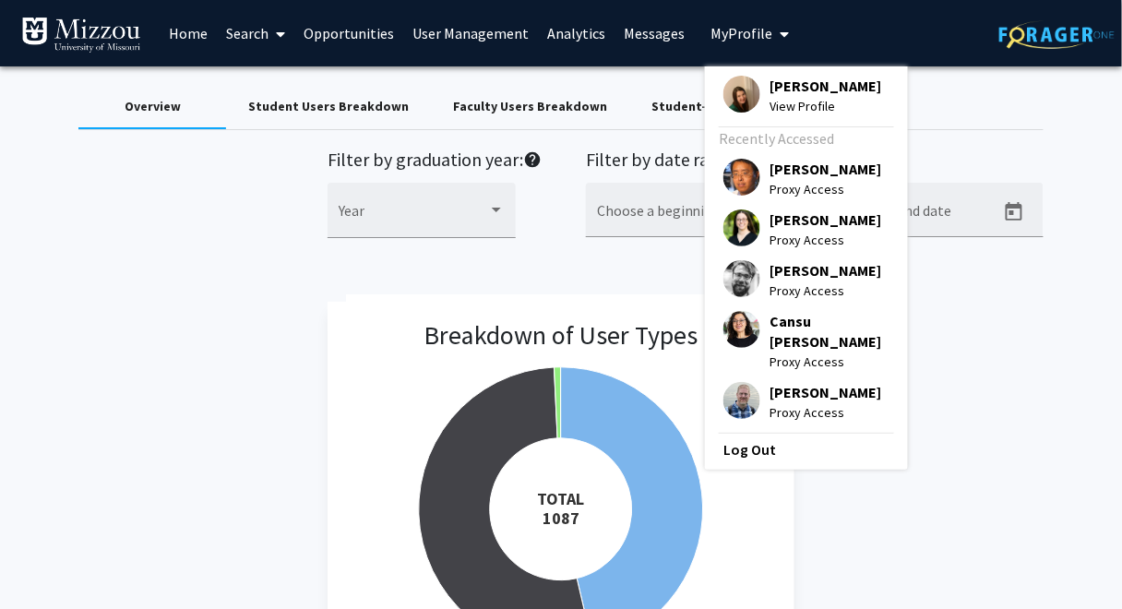
click at [770, 87] on span "[PERSON_NAME]" at bounding box center [826, 86] width 112 height 20
